Goal: Book appointment/travel/reservation

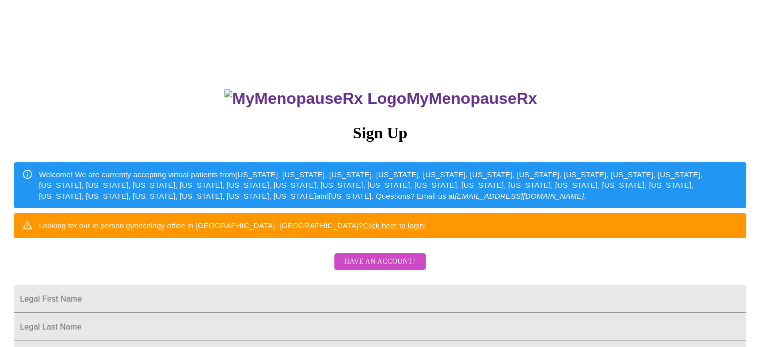
click at [387, 313] on input "Legal First Name" at bounding box center [380, 299] width 732 height 28
click at [406, 268] on span "Have an account?" at bounding box center [379, 262] width 71 height 12
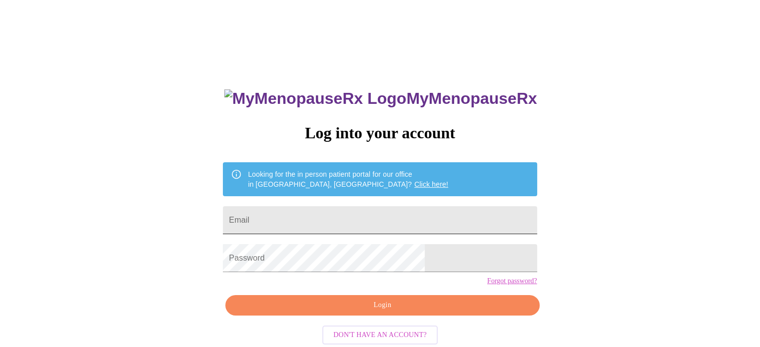
click at [352, 211] on input "Email" at bounding box center [380, 220] width 314 height 28
type input "[EMAIL_ADDRESS][DOMAIN_NAME]"
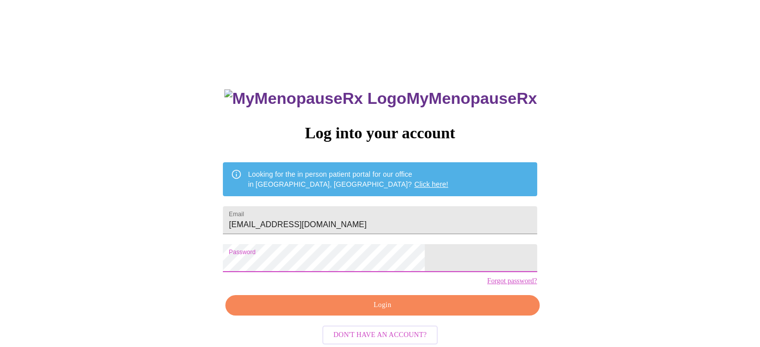
click at [384, 312] on span "Login" at bounding box center [382, 305] width 291 height 12
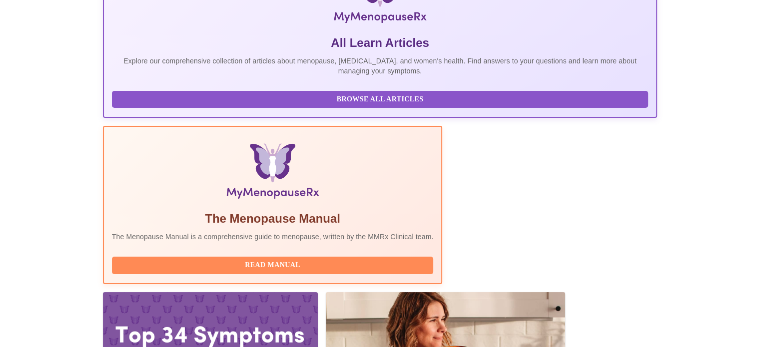
scroll to position [198, 0]
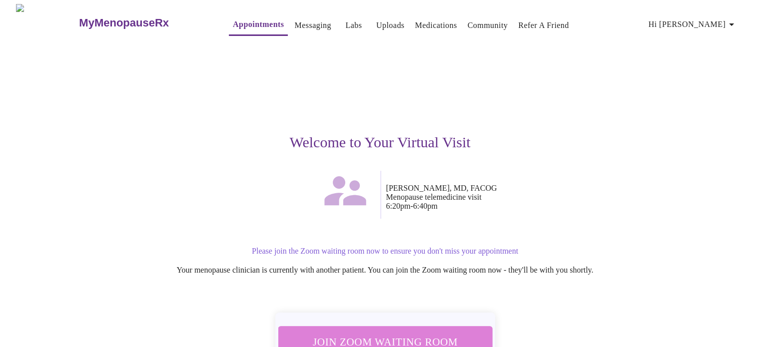
click at [398, 337] on span "Join Zoom Waiting Room" at bounding box center [385, 342] width 188 height 18
